Goal: Transaction & Acquisition: Purchase product/service

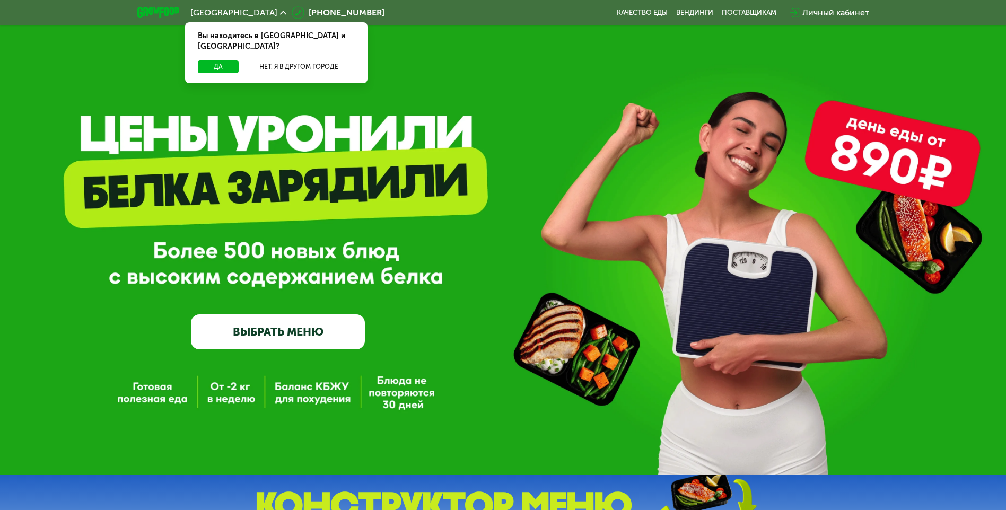
click at [316, 333] on link "ВЫБРАТЬ МЕНЮ" at bounding box center [278, 331] width 174 height 35
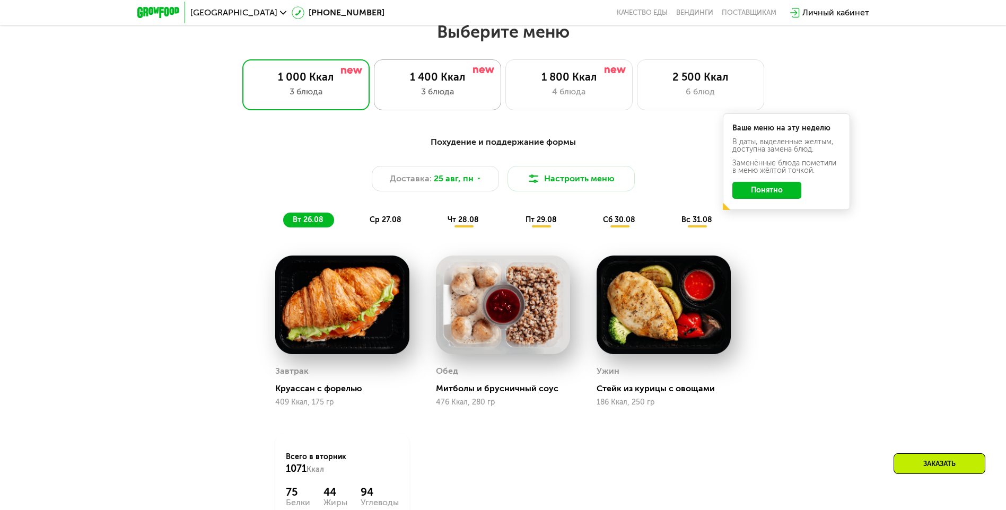
click at [505, 88] on div "1 400 Ккал 3 блюда" at bounding box center [568, 84] width 127 height 51
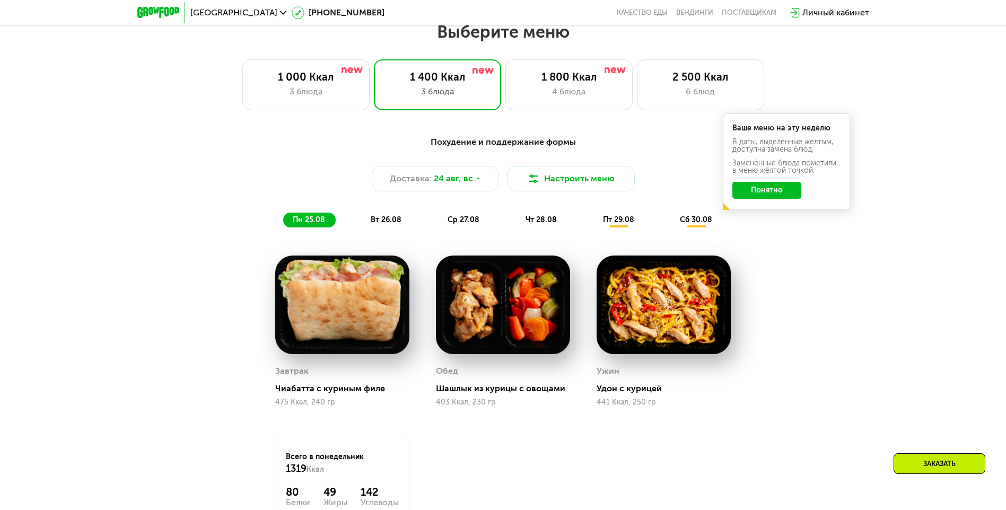
click at [763, 195] on button "Понятно" at bounding box center [766, 190] width 69 height 17
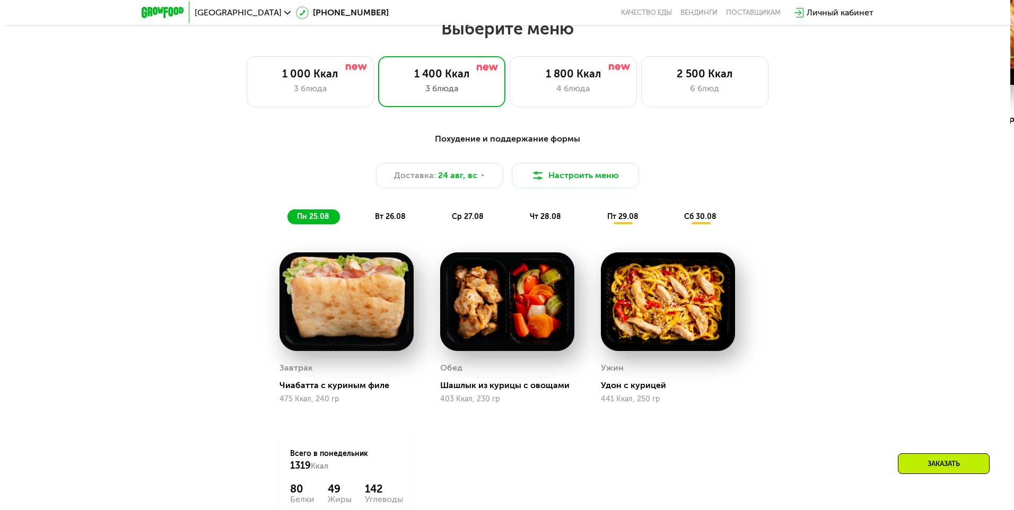
scroll to position [571, 0]
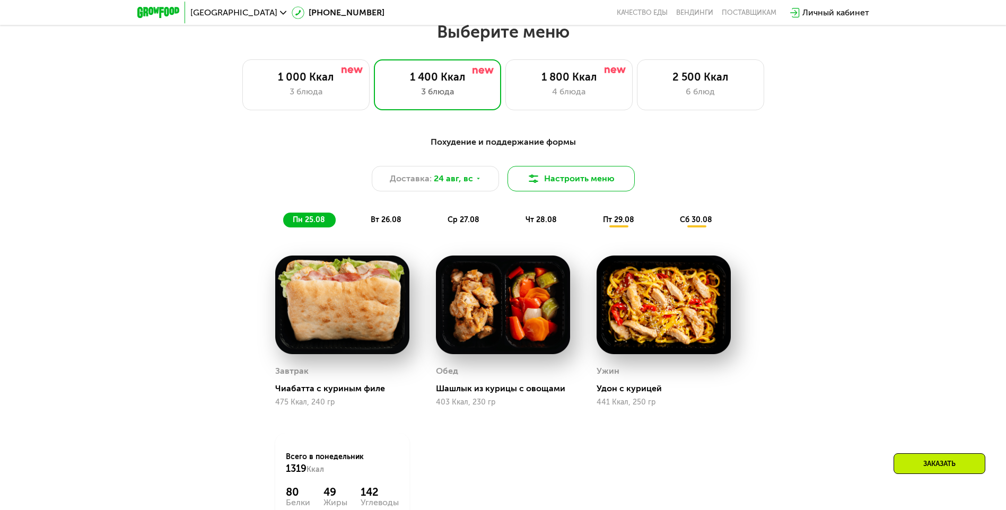
click at [571, 176] on button "Настроить меню" at bounding box center [571, 178] width 127 height 25
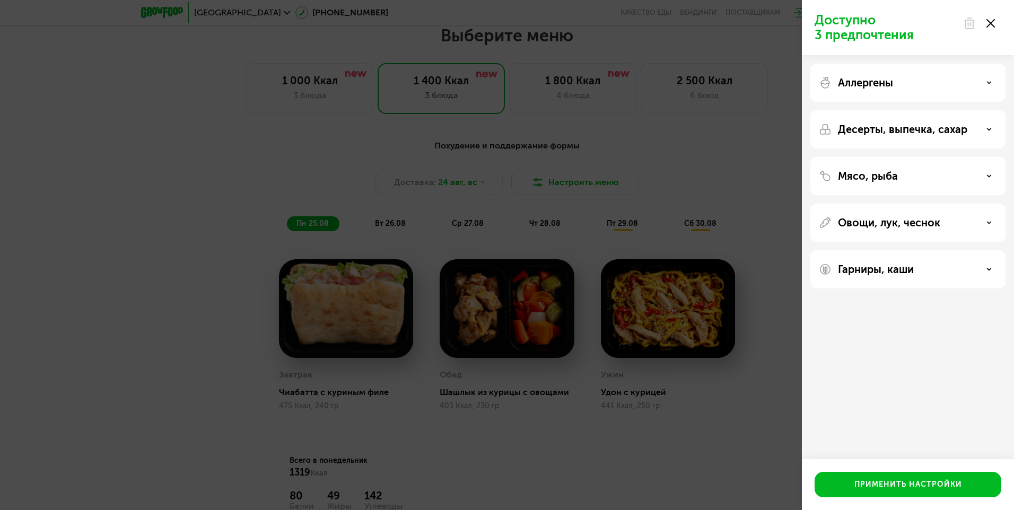
click at [903, 78] on div "Аллергены" at bounding box center [908, 82] width 178 height 13
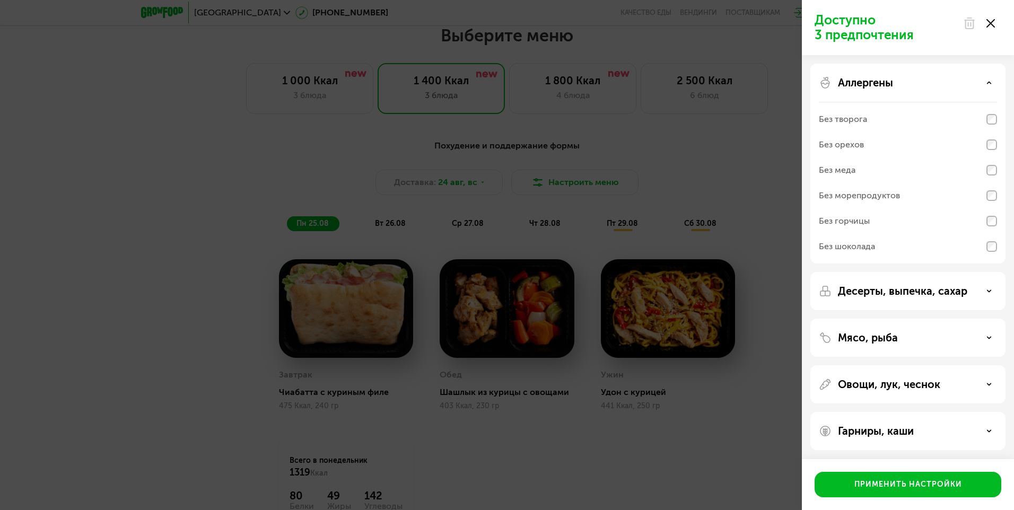
click at [879, 83] on p "Аллергены" at bounding box center [865, 82] width 55 height 13
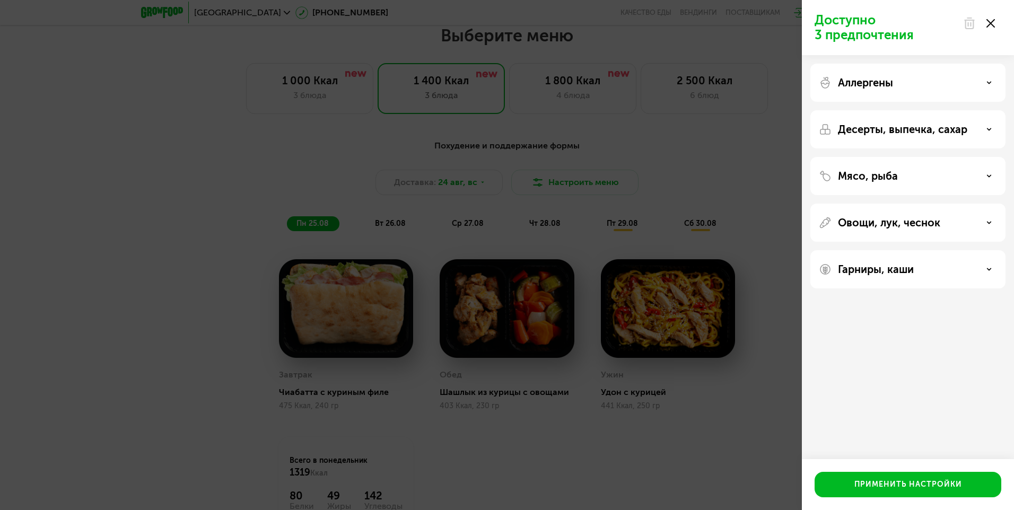
click at [865, 157] on div "Десерты, выпечка, сахар" at bounding box center [907, 176] width 195 height 38
click at [871, 129] on p "Десерты, выпечка, сахар" at bounding box center [902, 129] width 129 height 13
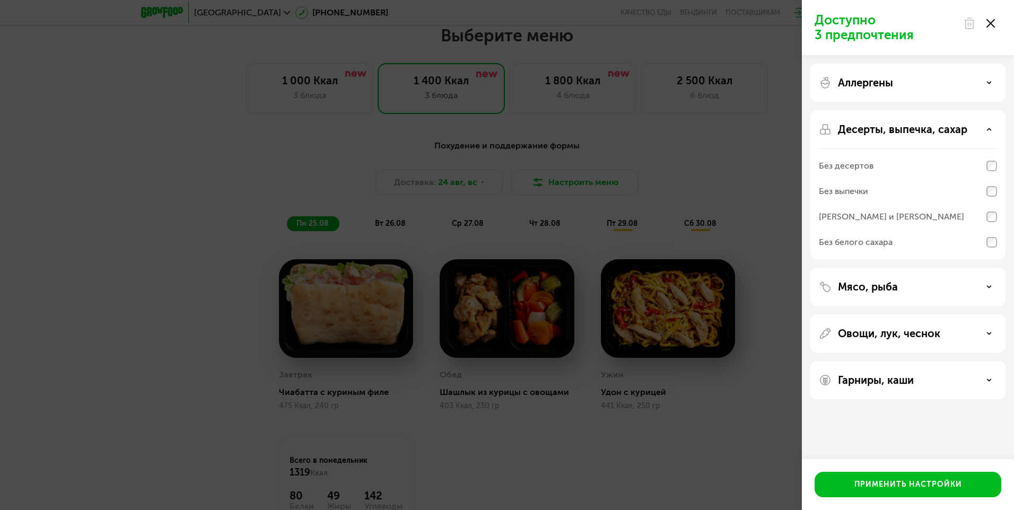
click at [871, 129] on p "Десерты, выпечка, сахар" at bounding box center [902, 129] width 129 height 13
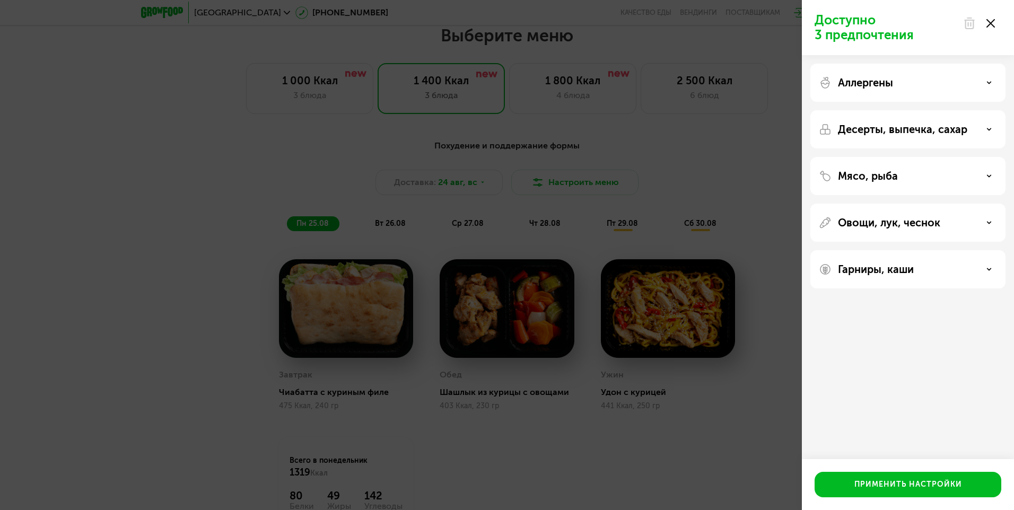
click at [873, 129] on p "Десерты, выпечка, сахар" at bounding box center [902, 129] width 129 height 13
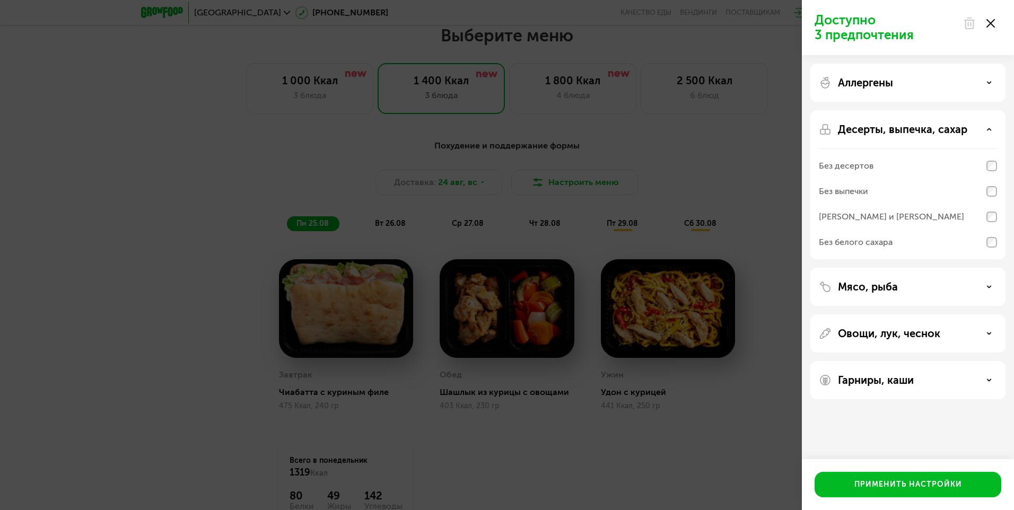
click at [885, 285] on p "Мясо, рыба" at bounding box center [868, 287] width 60 height 13
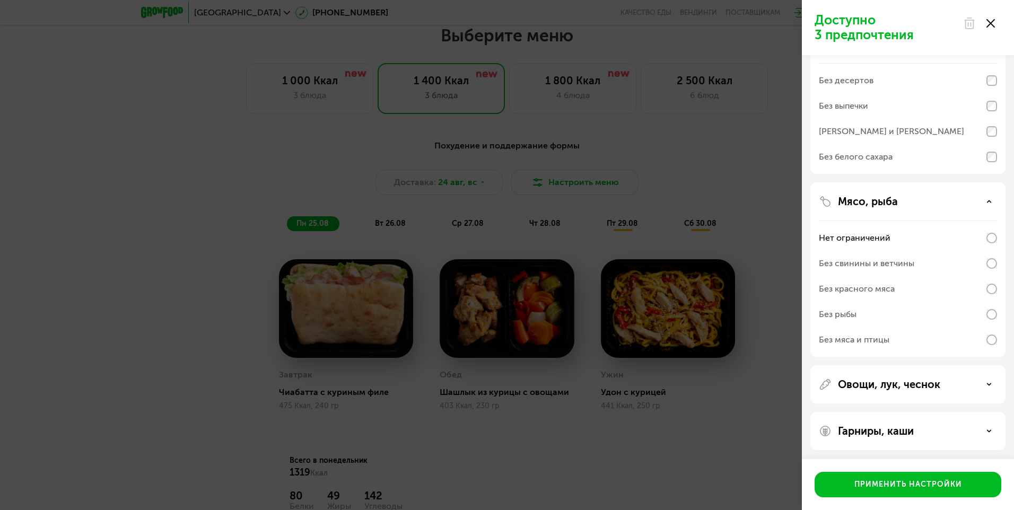
scroll to position [87, 0]
click at [883, 379] on p "Овощи, лук, чеснок" at bounding box center [889, 383] width 102 height 13
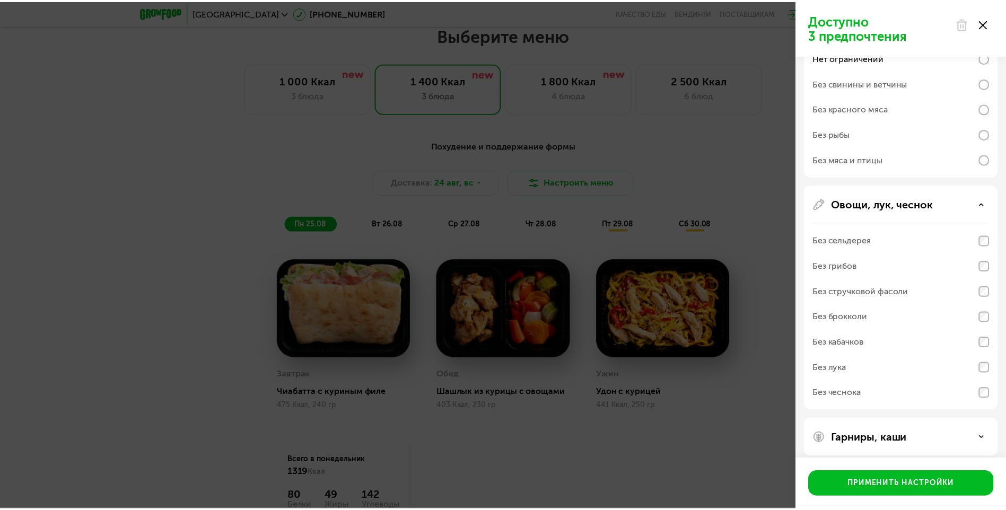
scroll to position [274, 0]
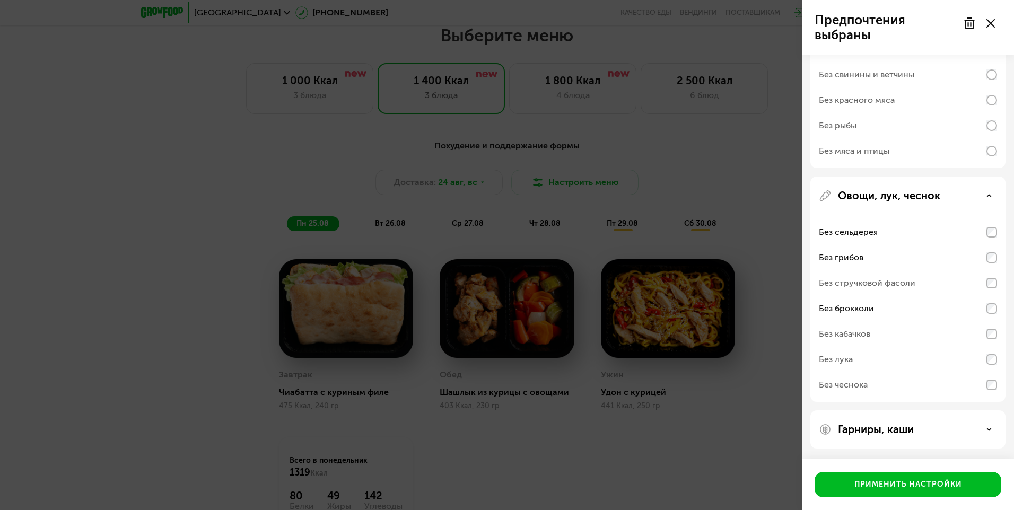
click at [887, 423] on p "Гарниры, каши" at bounding box center [876, 429] width 76 height 13
click at [889, 493] on button "Применить настройки" at bounding box center [908, 484] width 187 height 25
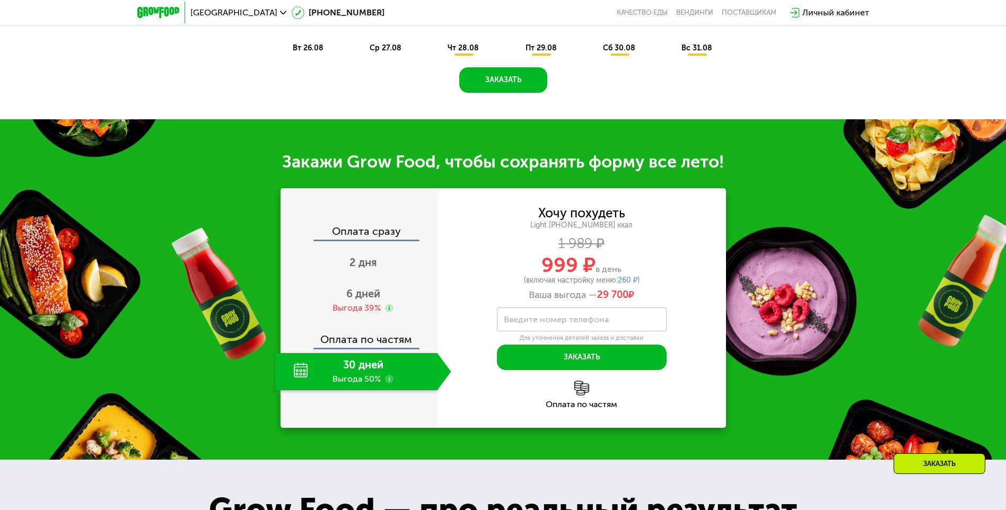
scroll to position [783, 0]
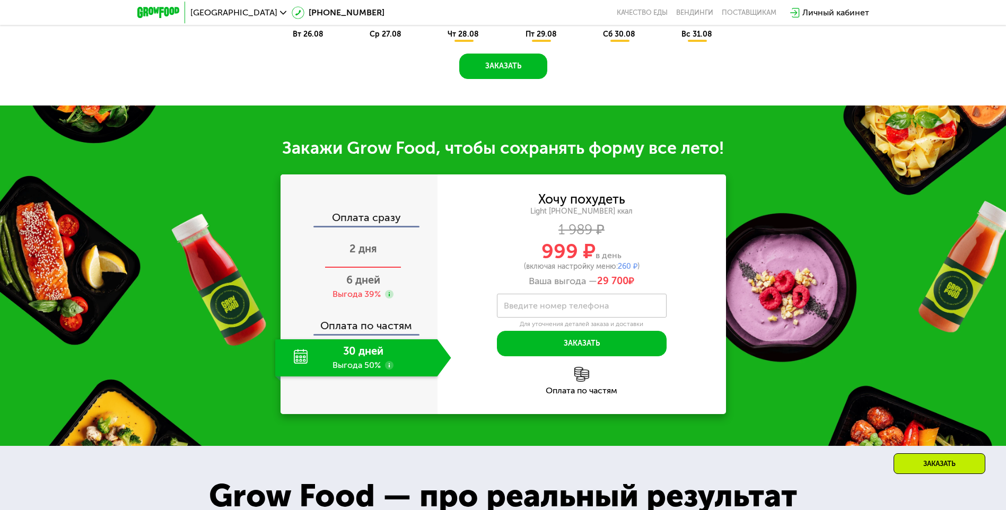
click at [370, 252] on span "2 дня" at bounding box center [363, 248] width 28 height 13
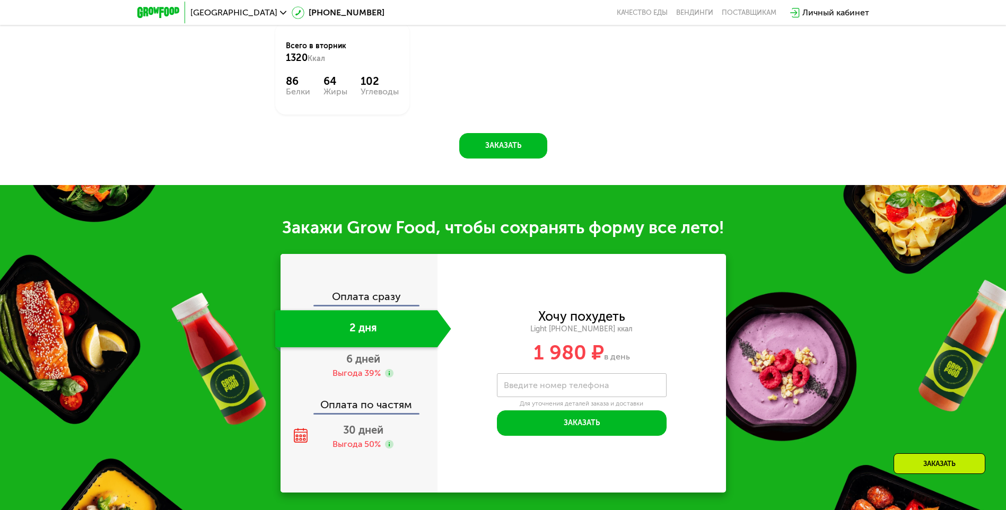
scroll to position [1154, 0]
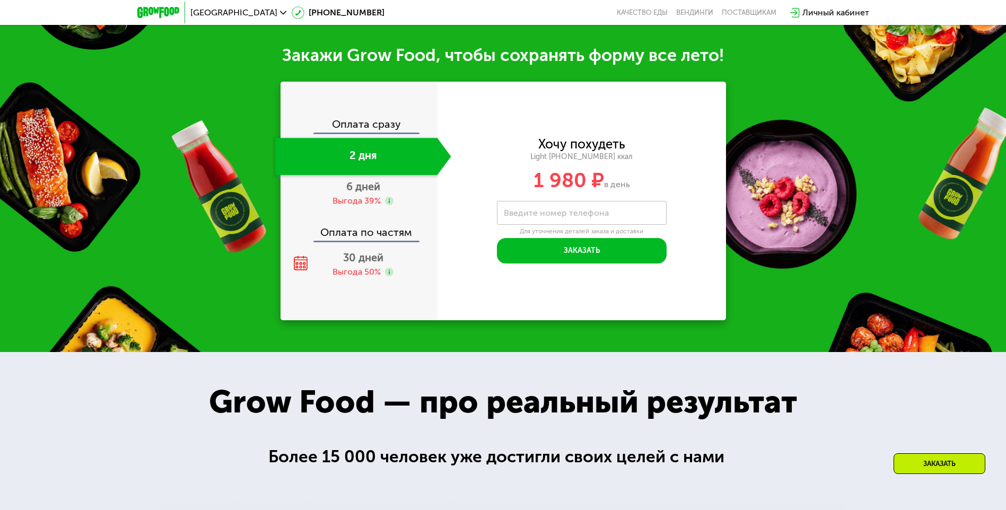
click at [374, 264] on span "30 дней" at bounding box center [363, 257] width 40 height 13
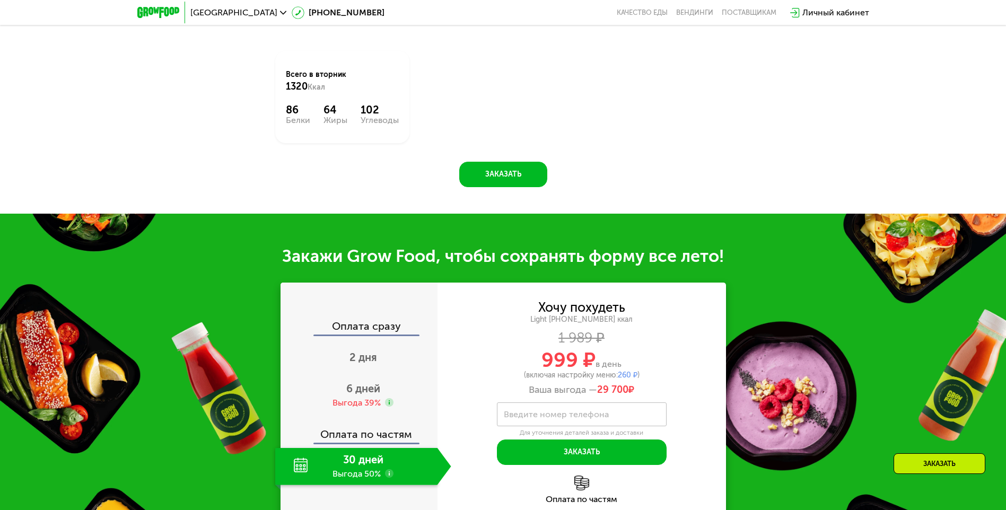
scroll to position [789, 0]
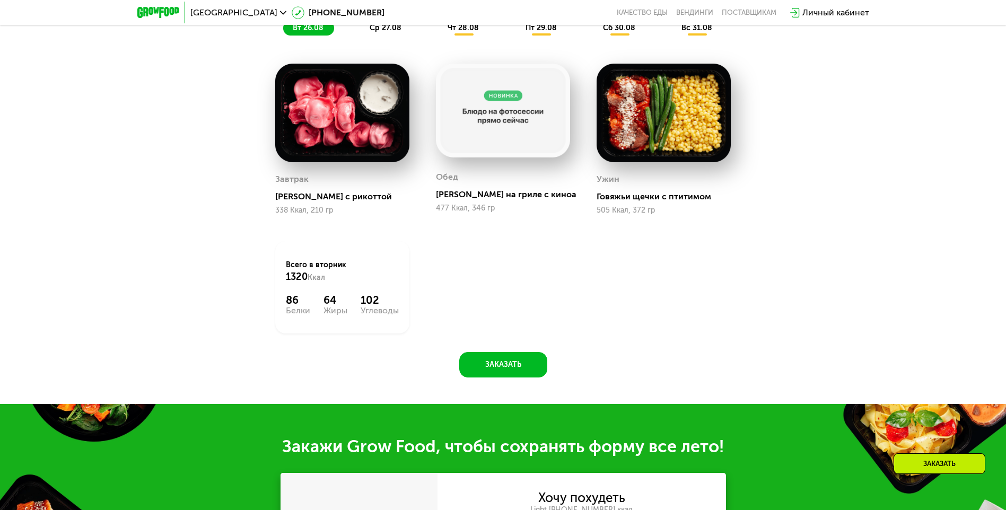
click at [280, 11] on icon at bounding box center [283, 13] width 6 height 6
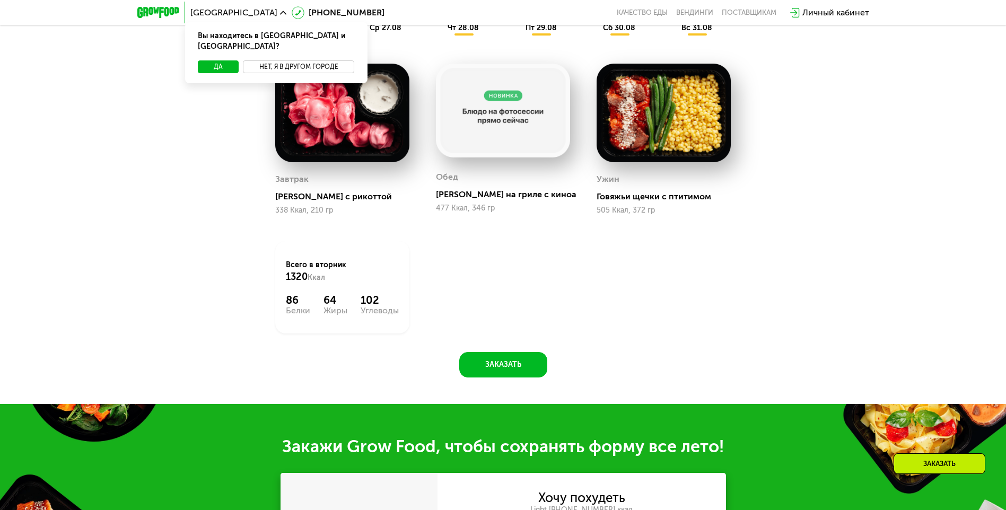
click at [290, 60] on button "Нет, я в другом городе" at bounding box center [299, 66] width 112 height 13
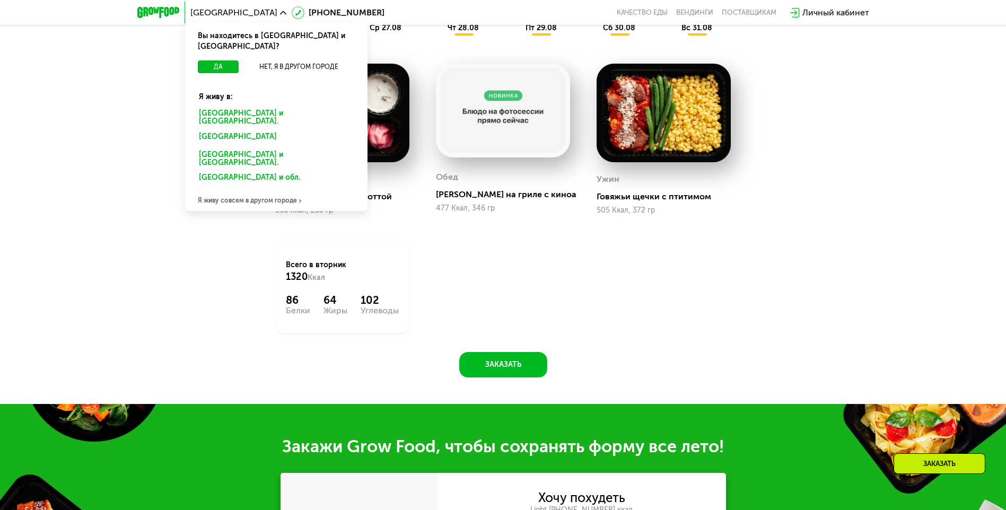
click at [237, 190] on div "Я живу совсем в другом городе" at bounding box center [276, 200] width 182 height 21
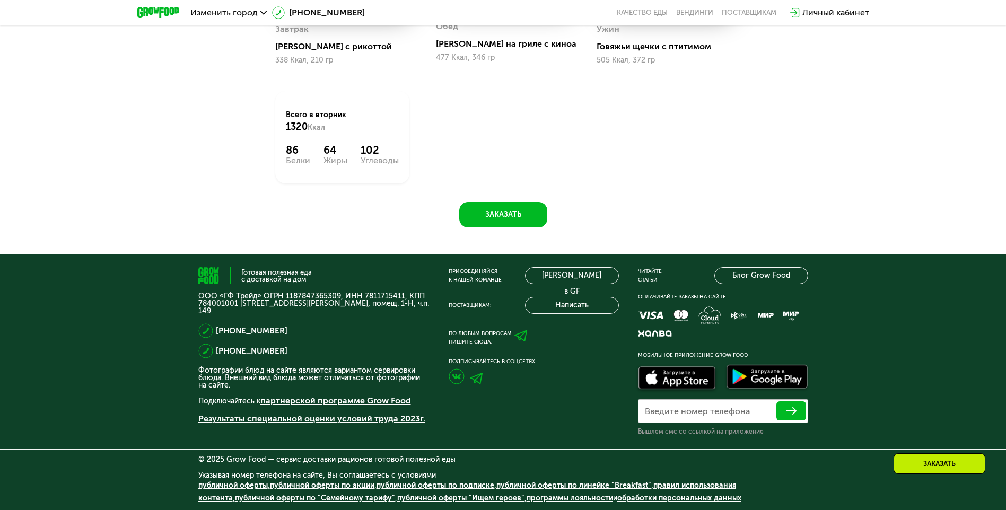
scroll to position [575, 0]
